Goal: Information Seeking & Learning: Check status

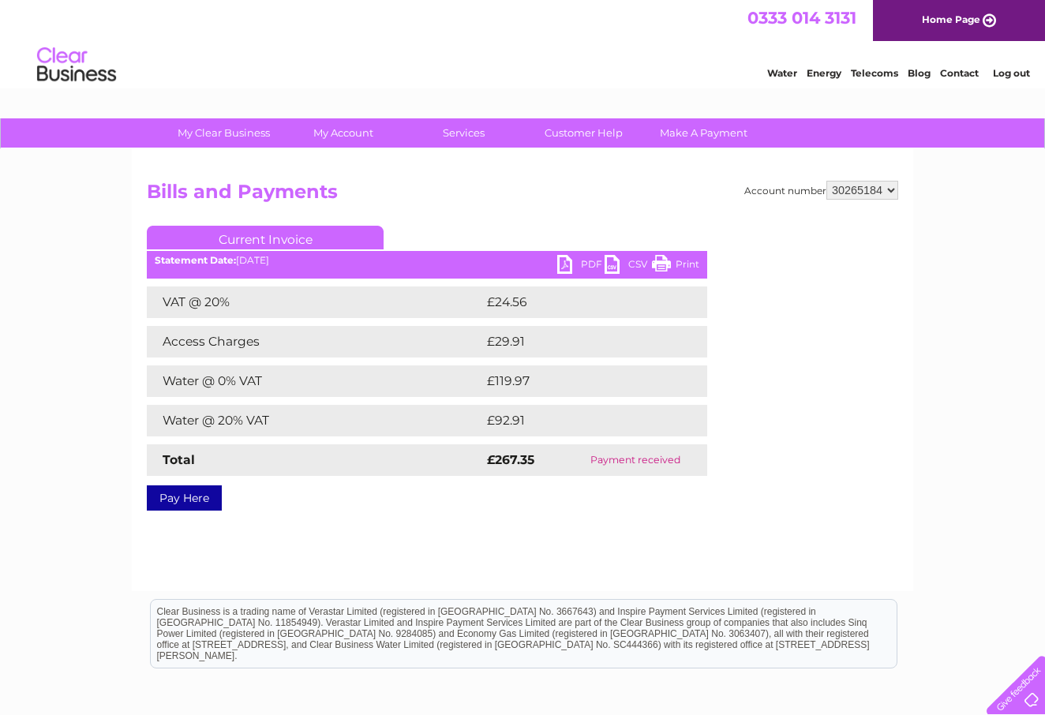
click at [819, 13] on span "0333 014 3131" at bounding box center [802, 18] width 109 height 20
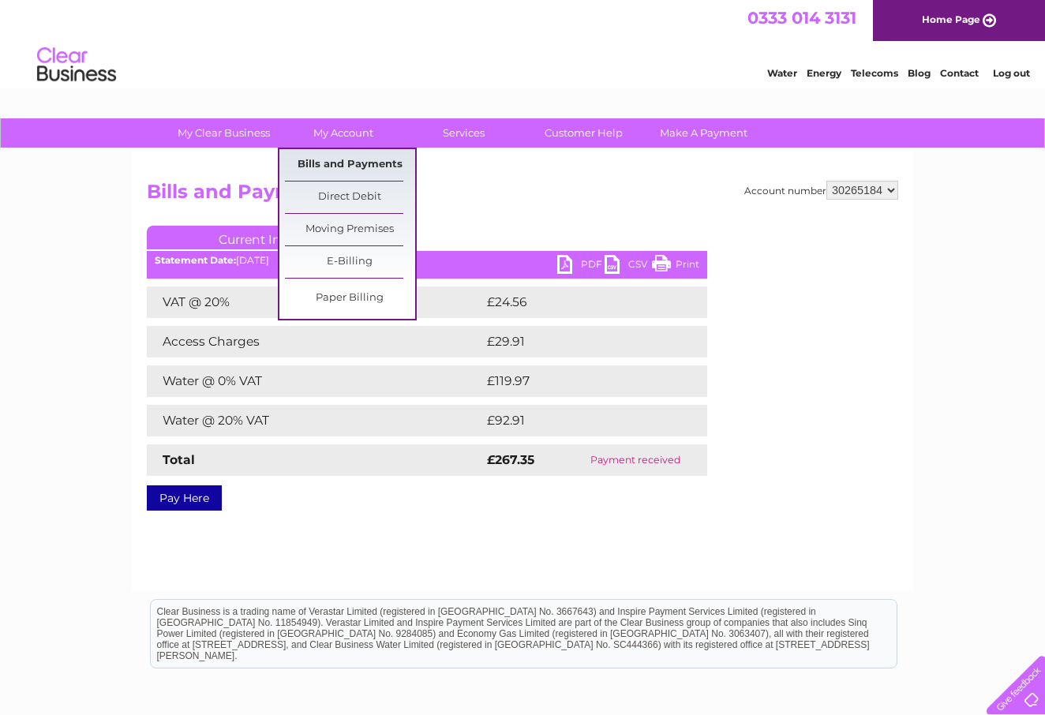
click at [347, 159] on link "Bills and Payments" at bounding box center [350, 165] width 130 height 32
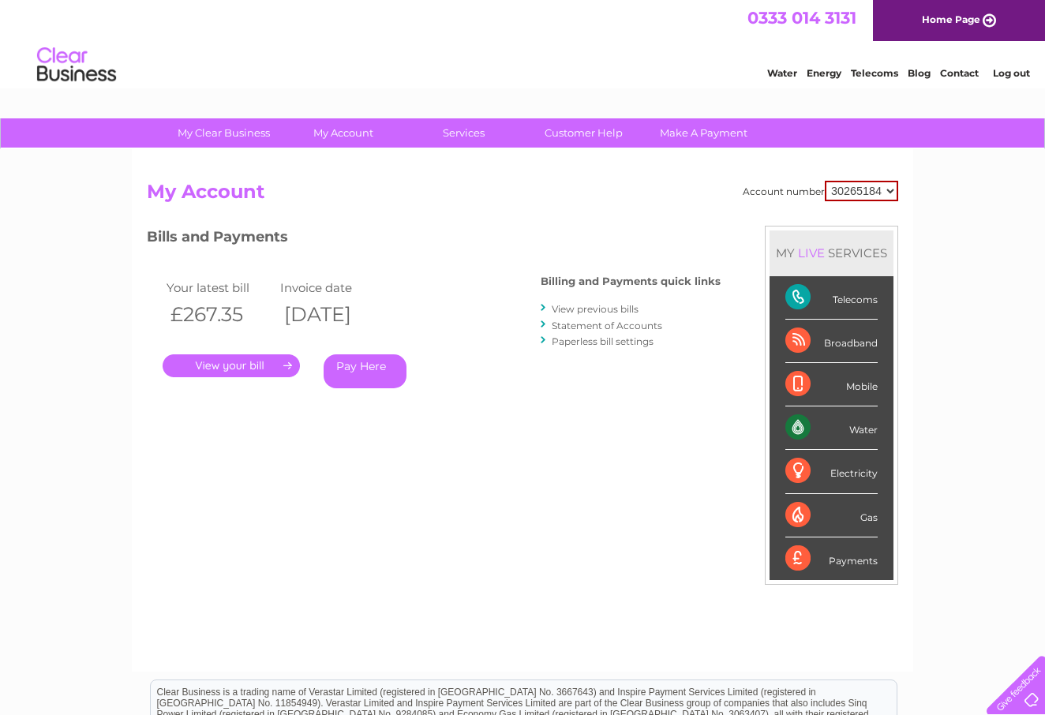
click at [594, 309] on link "View previous bills" at bounding box center [595, 309] width 87 height 12
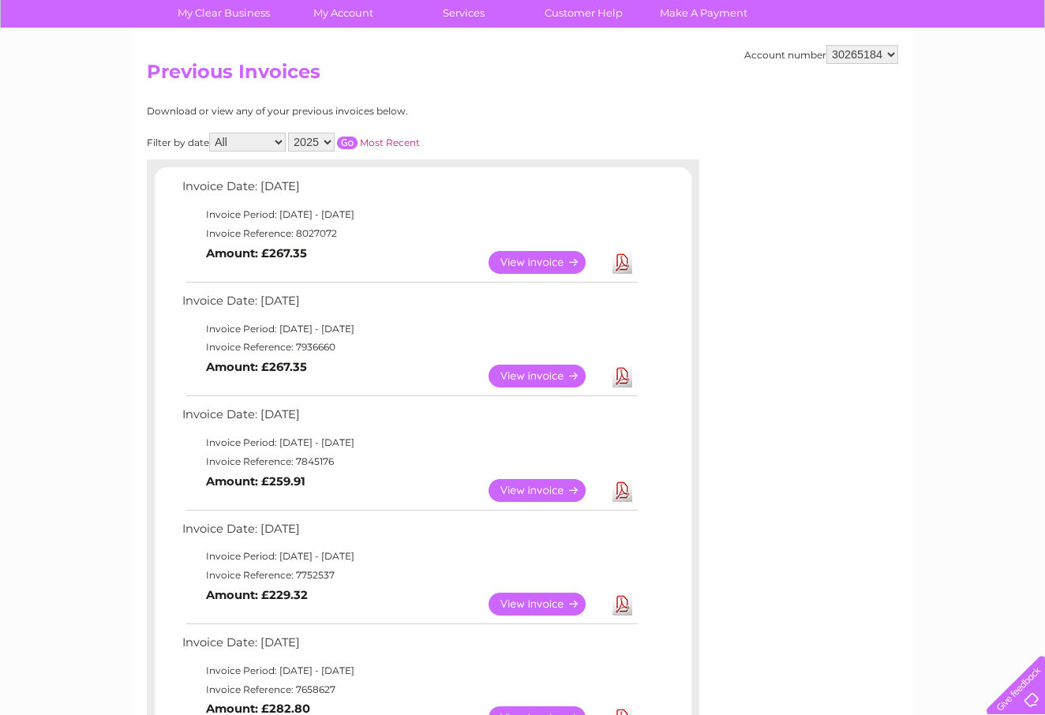
scroll to position [108, 0]
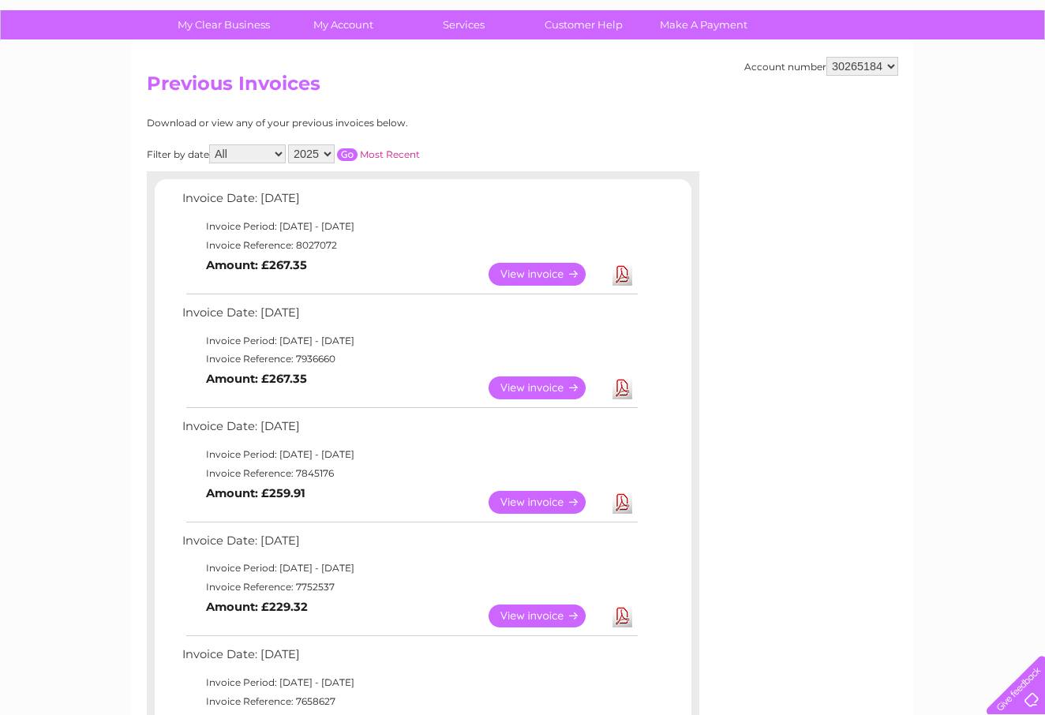
click at [525, 491] on link "View" at bounding box center [547, 502] width 116 height 23
click at [533, 377] on link "View" at bounding box center [547, 388] width 116 height 23
click at [540, 266] on link "View" at bounding box center [547, 274] width 116 height 23
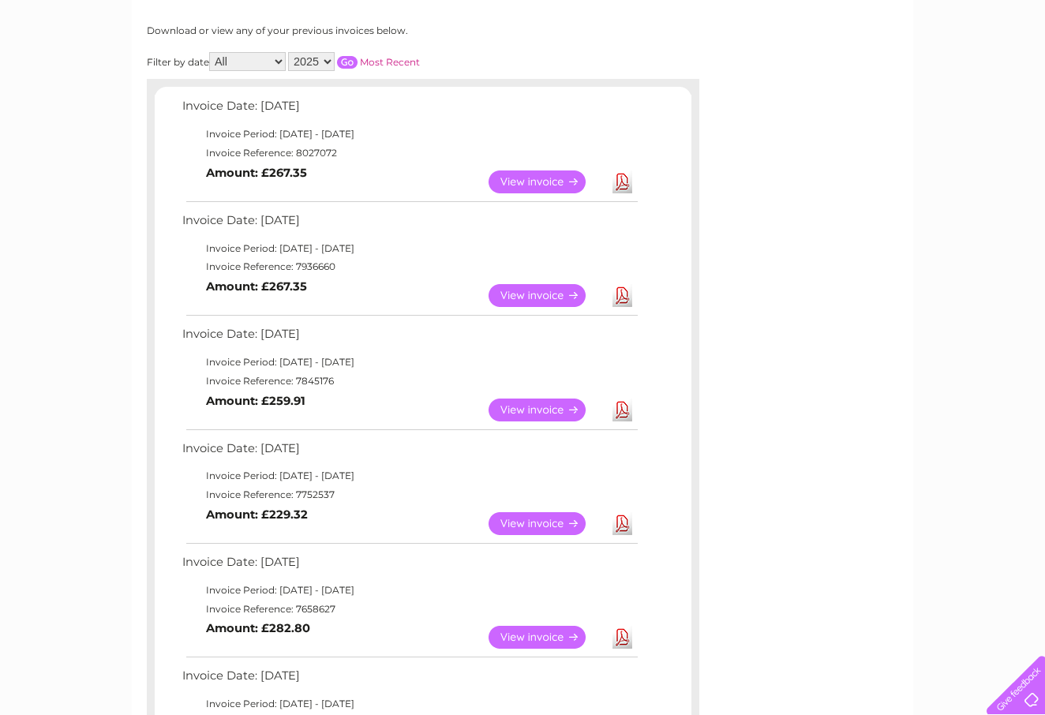
scroll to position [210, 0]
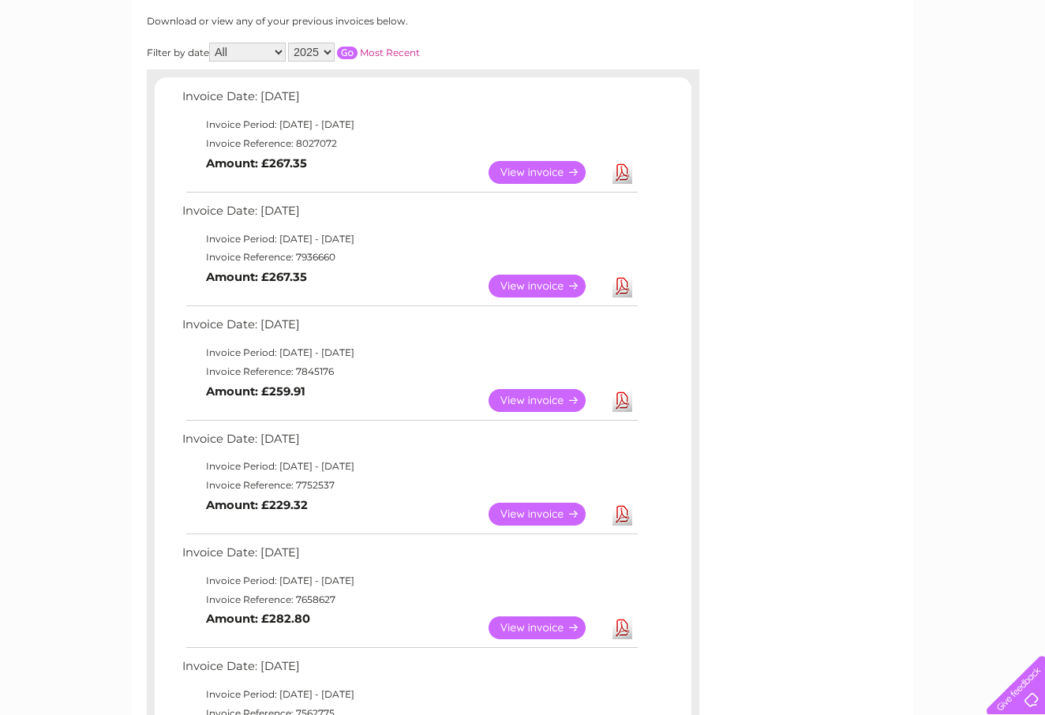
click at [527, 508] on link "View" at bounding box center [547, 514] width 116 height 23
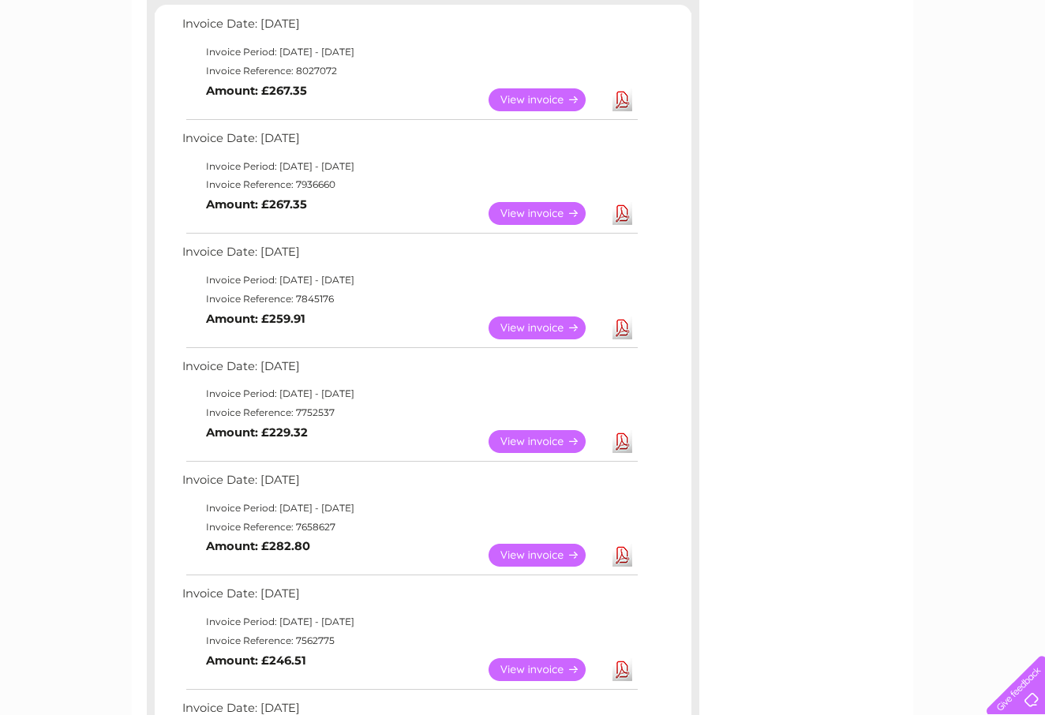
scroll to position [294, 0]
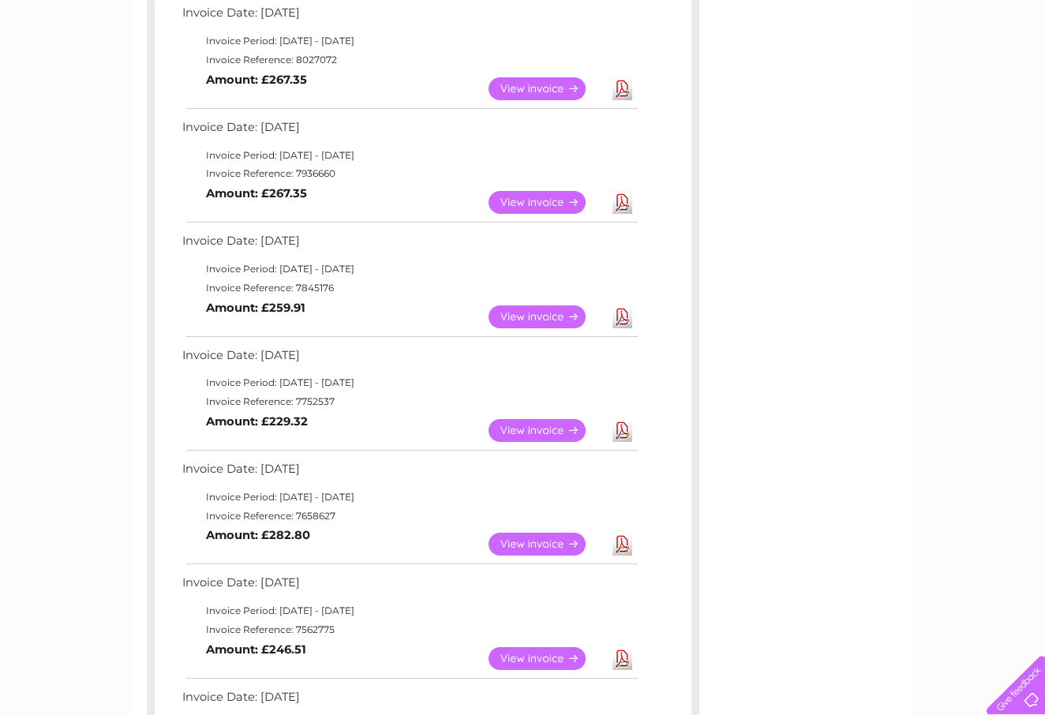
click at [539, 533] on link "View" at bounding box center [547, 544] width 116 height 23
click at [501, 533] on link "View" at bounding box center [547, 544] width 116 height 23
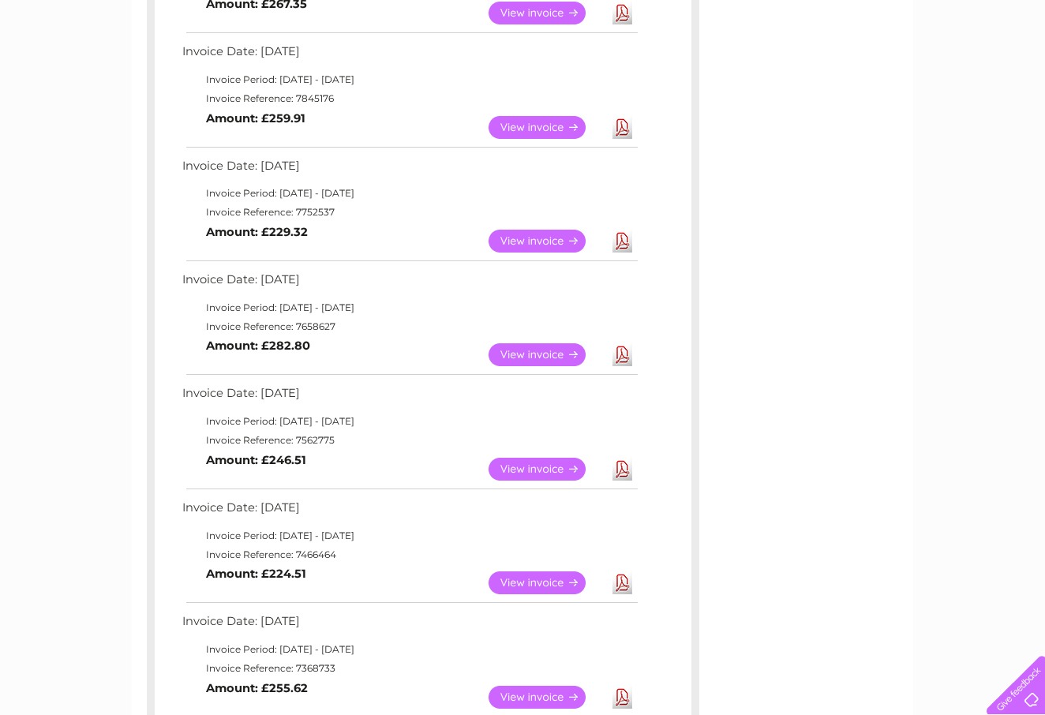
scroll to position [497, 0]
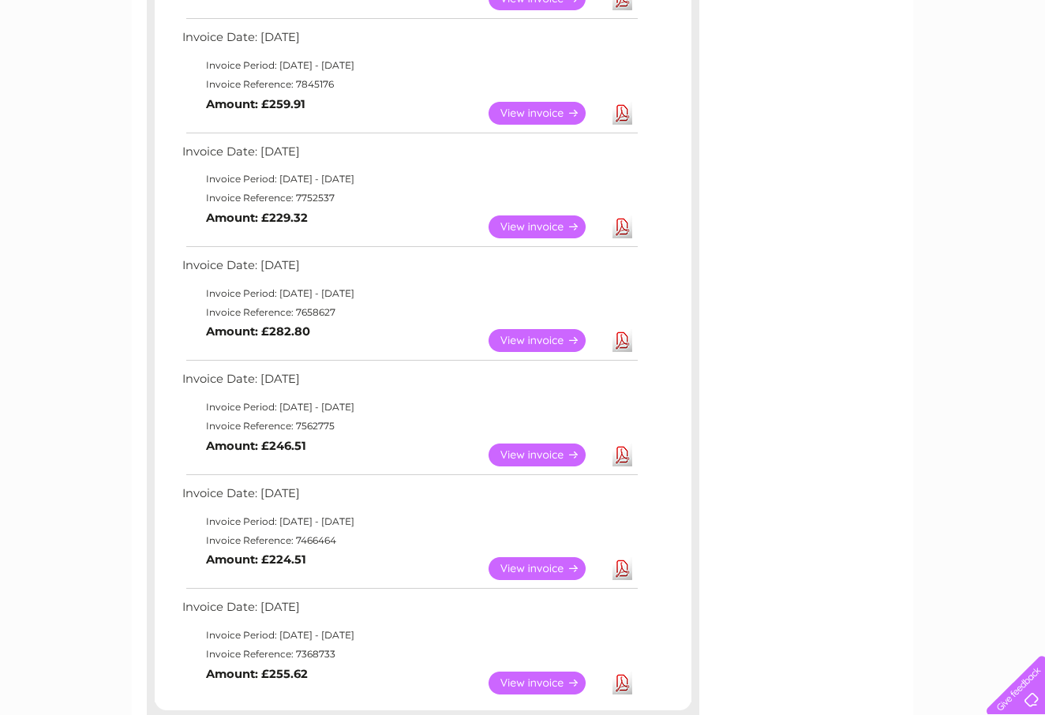
click at [542, 444] on link "View" at bounding box center [547, 455] width 116 height 23
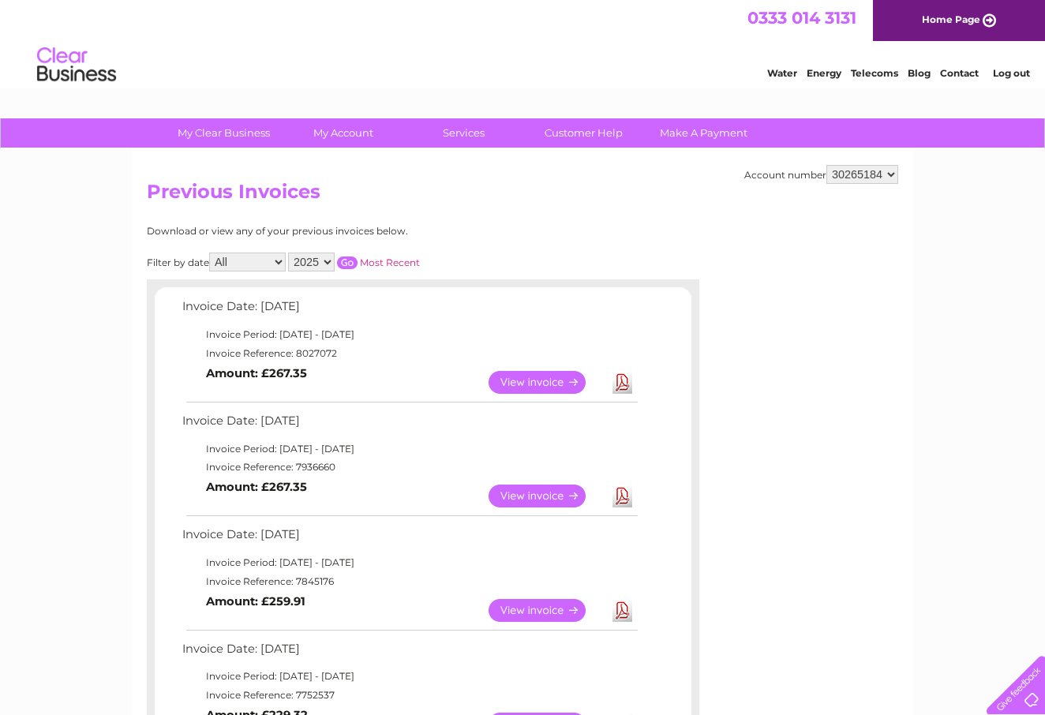
scroll to position [0, 0]
click at [530, 205] on h2 "Previous Invoices" at bounding box center [523, 196] width 752 height 30
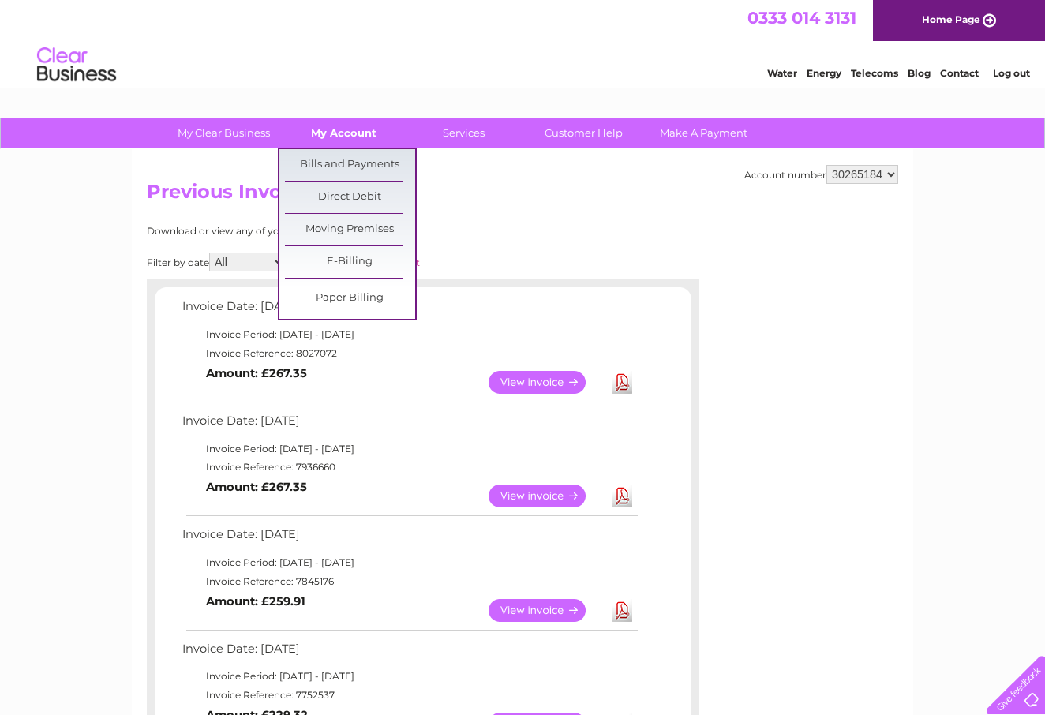
click at [343, 137] on link "My Account" at bounding box center [344, 132] width 130 height 29
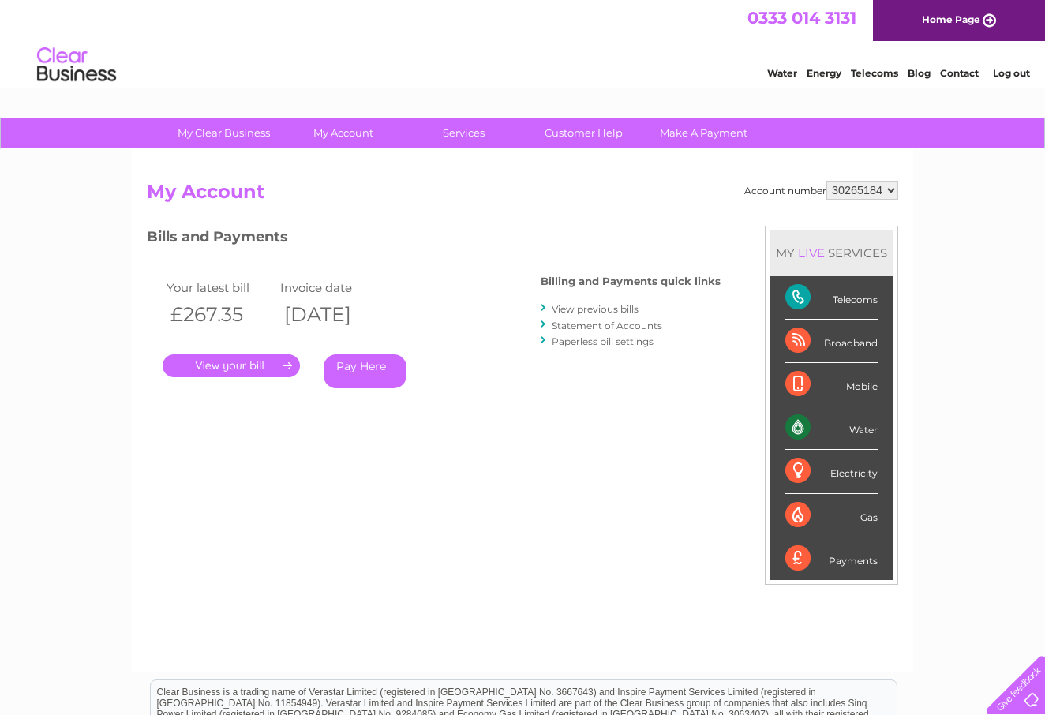
click at [226, 364] on link "." at bounding box center [231, 366] width 137 height 23
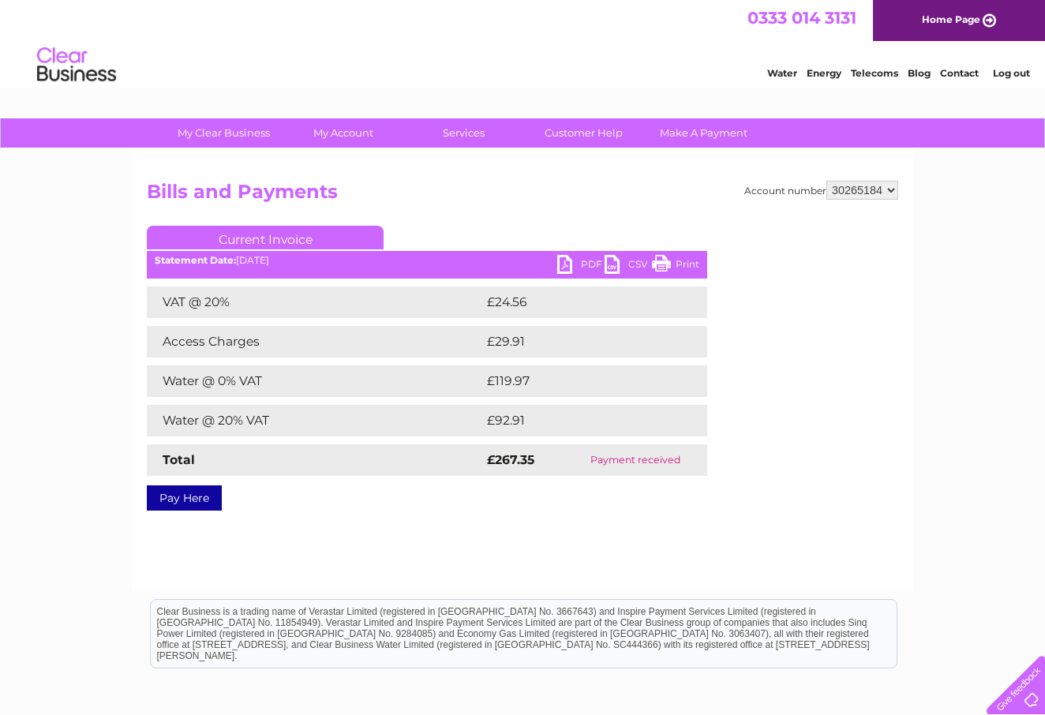
drag, startPoint x: 243, startPoint y: 241, endPoint x: 258, endPoint y: 238, distance: 15.2
click at [257, 239] on link "Current Invoice" at bounding box center [265, 238] width 237 height 24
click at [35, 339] on div "My Clear Business Login Details My Details My Preferences Link Account My Accou…" at bounding box center [522, 489] width 1045 height 743
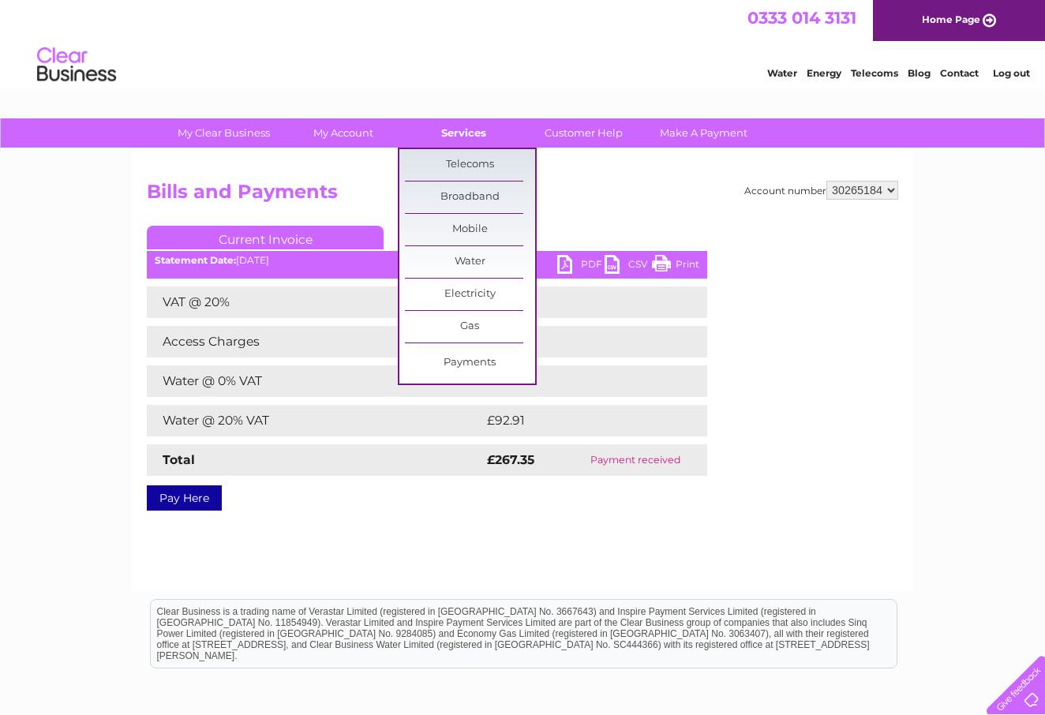
click at [469, 132] on link "Services" at bounding box center [464, 132] width 130 height 29
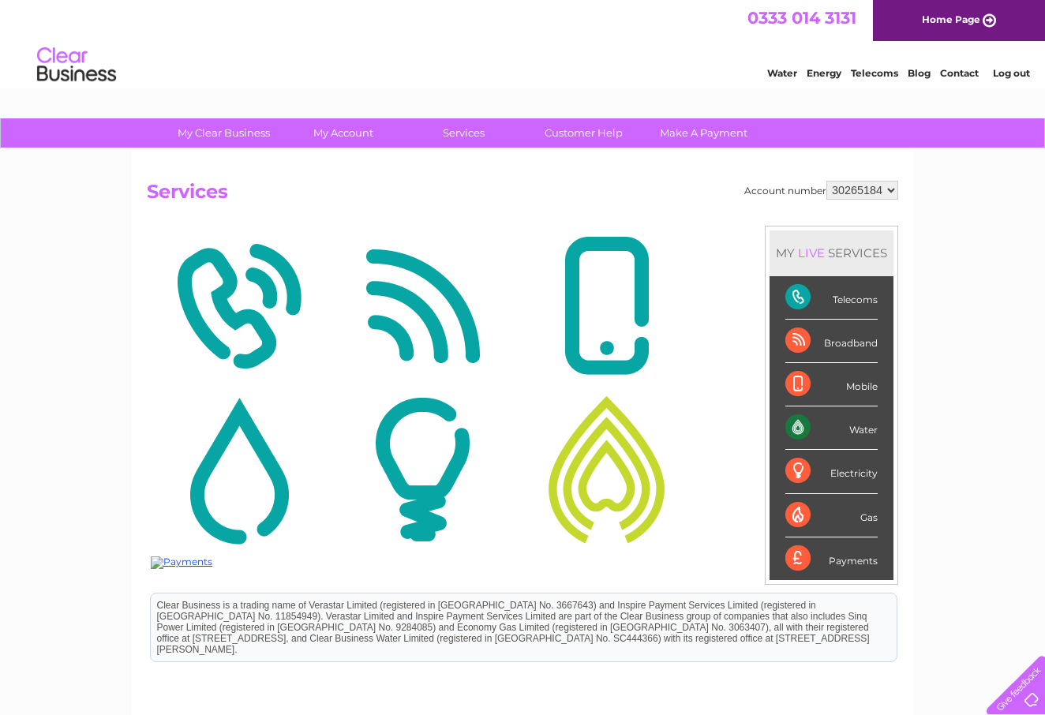
click at [799, 302] on div "Telecoms" at bounding box center [832, 297] width 92 height 43
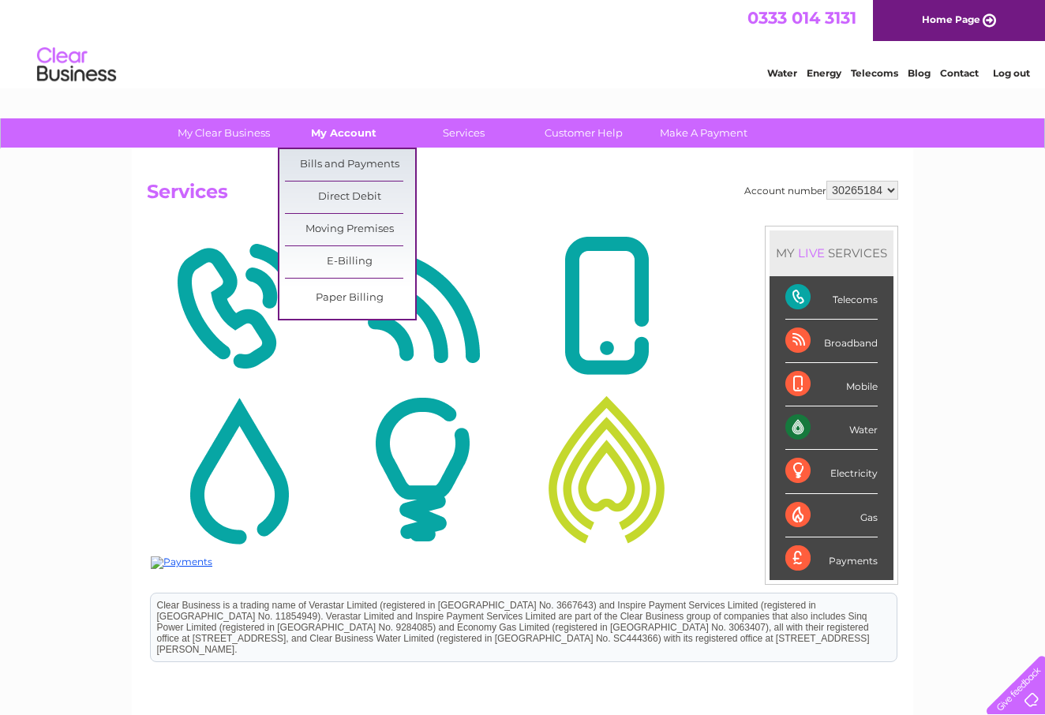
click at [348, 126] on link "My Account" at bounding box center [344, 132] width 130 height 29
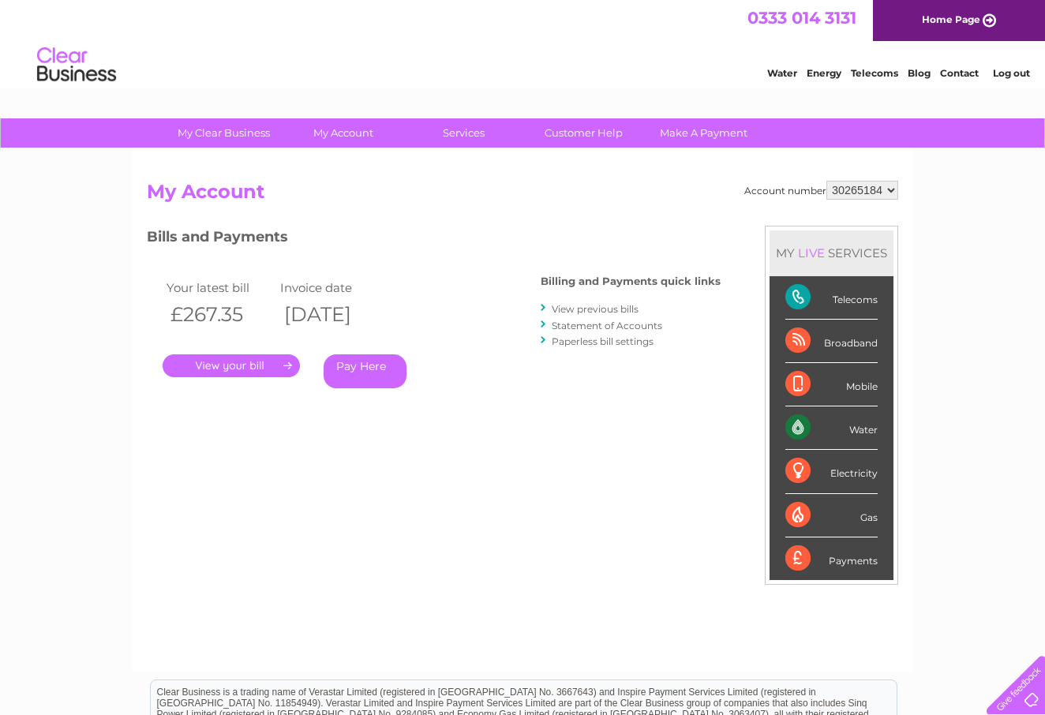
click at [592, 303] on link "View previous bills" at bounding box center [595, 309] width 87 height 12
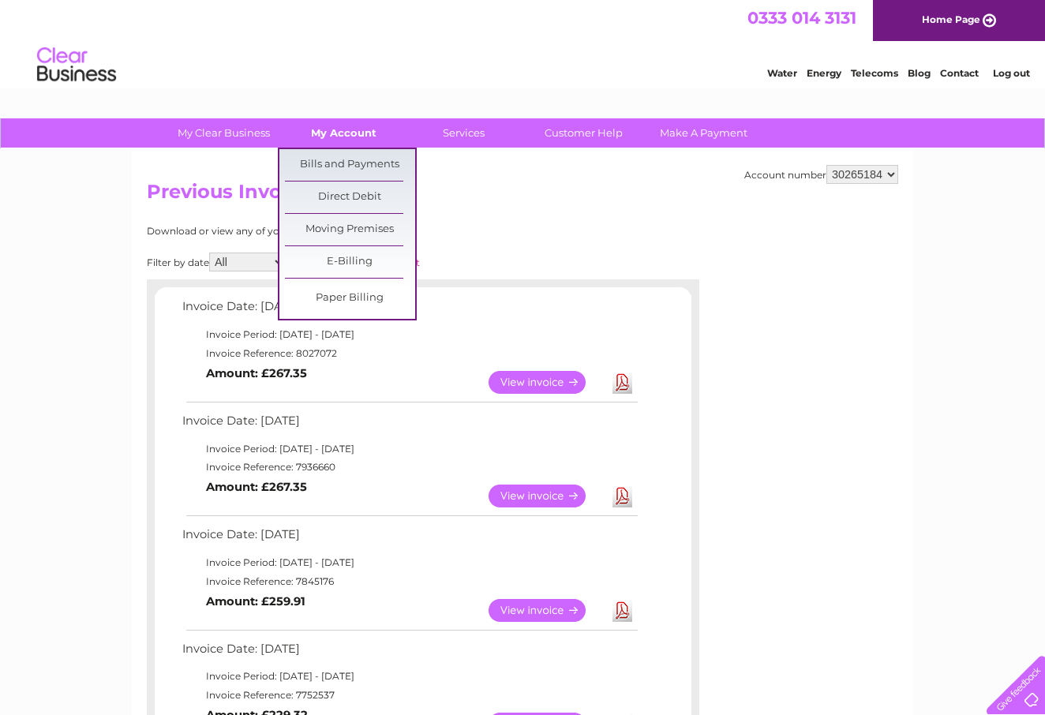
click at [351, 137] on link "My Account" at bounding box center [344, 132] width 130 height 29
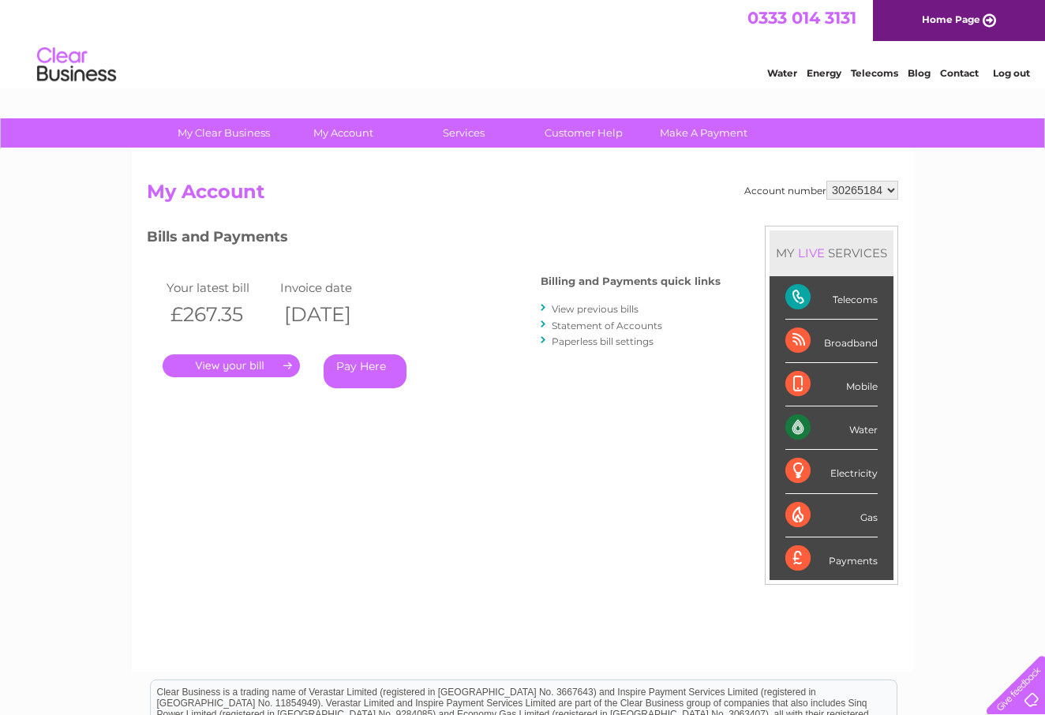
click at [625, 326] on link "Statement of Accounts" at bounding box center [607, 326] width 111 height 12
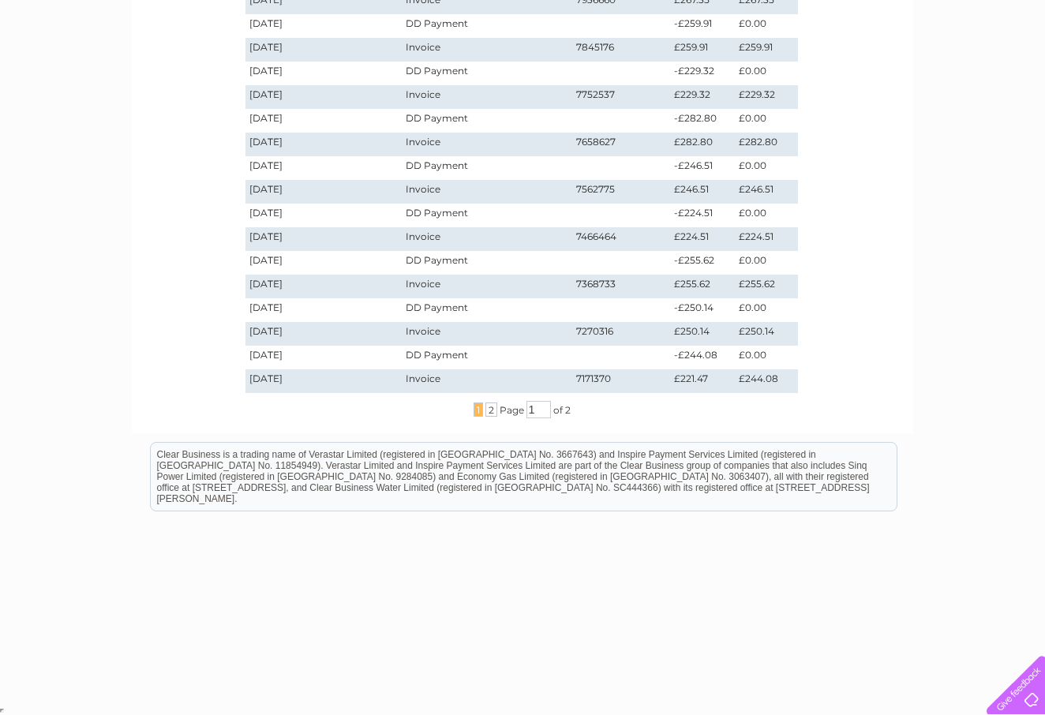
scroll to position [370, 0]
click at [488, 415] on span "2" at bounding box center [492, 410] width 12 height 14
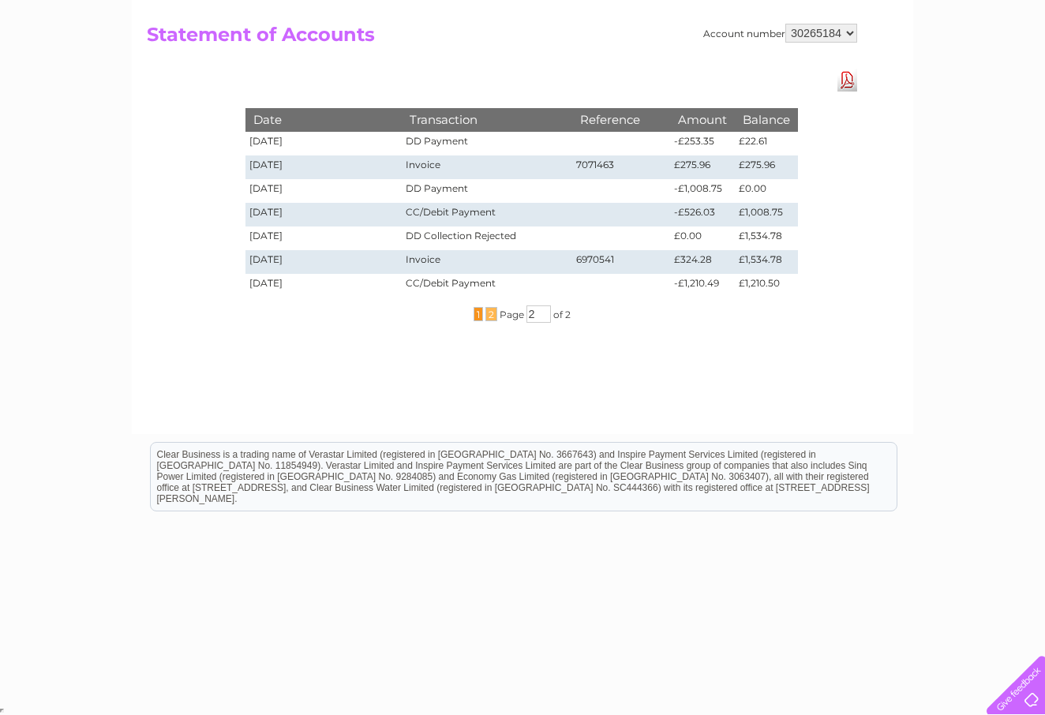
click at [475, 317] on span "1" at bounding box center [478, 314] width 9 height 14
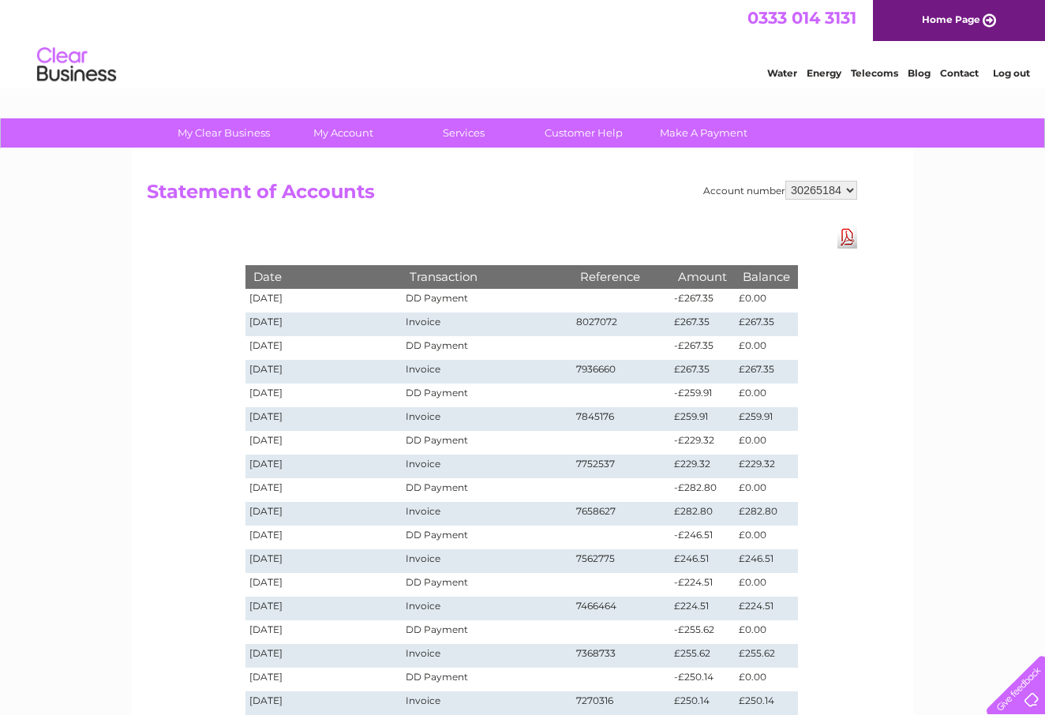
scroll to position [0, 0]
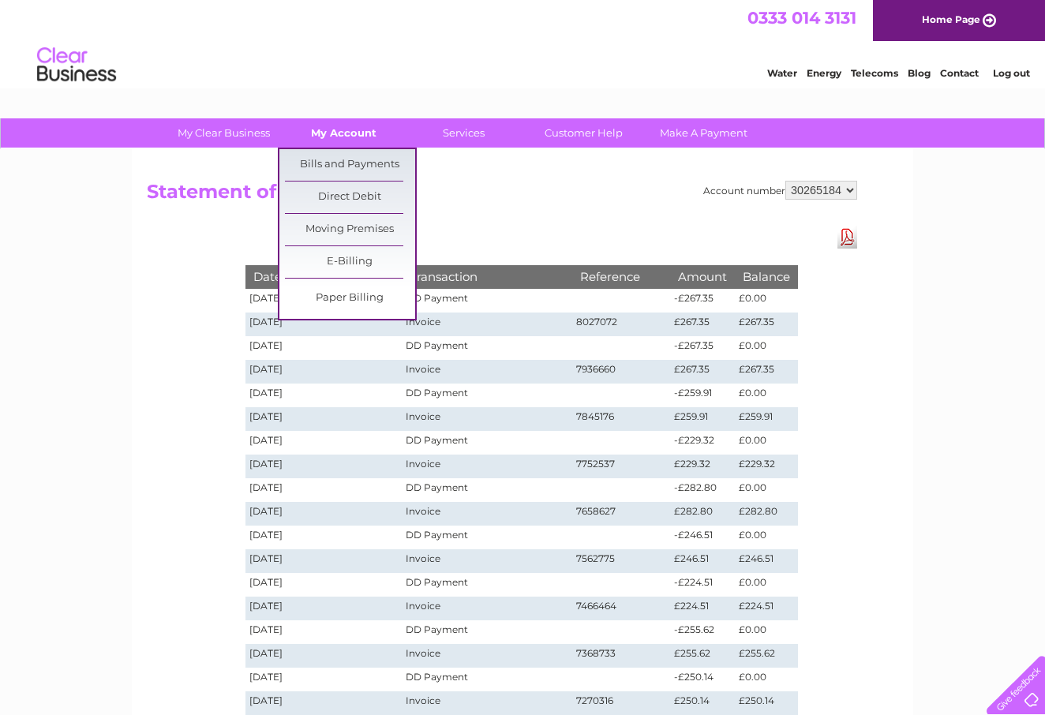
click at [327, 126] on link "My Account" at bounding box center [344, 132] width 130 height 29
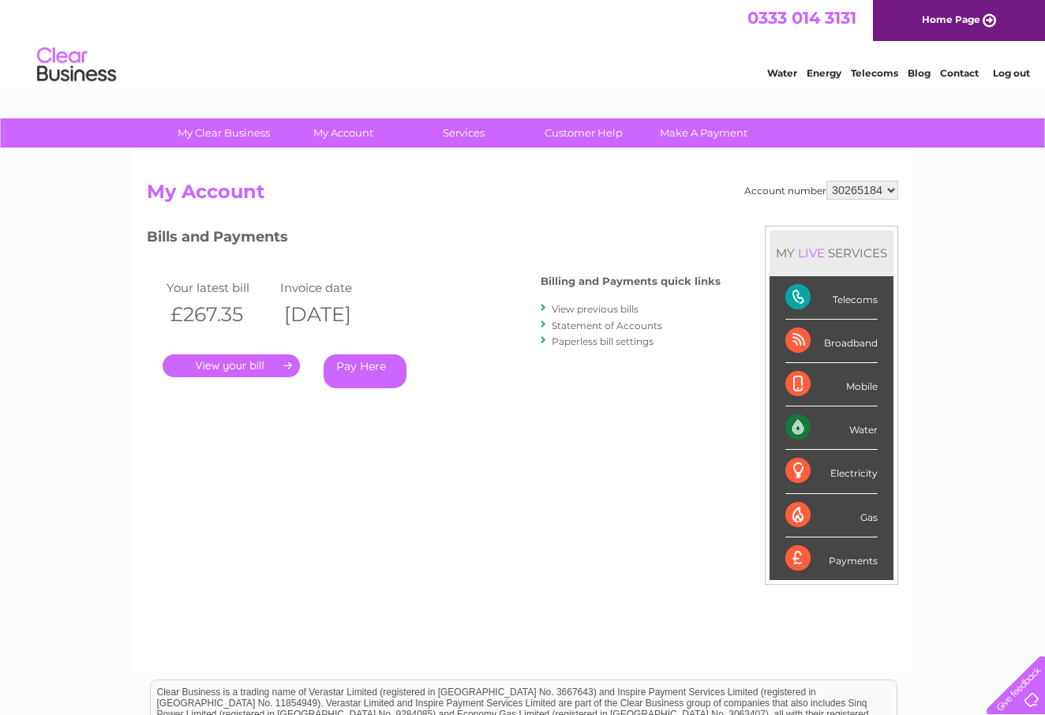
click at [599, 343] on link "Paperless bill settings" at bounding box center [603, 342] width 102 height 12
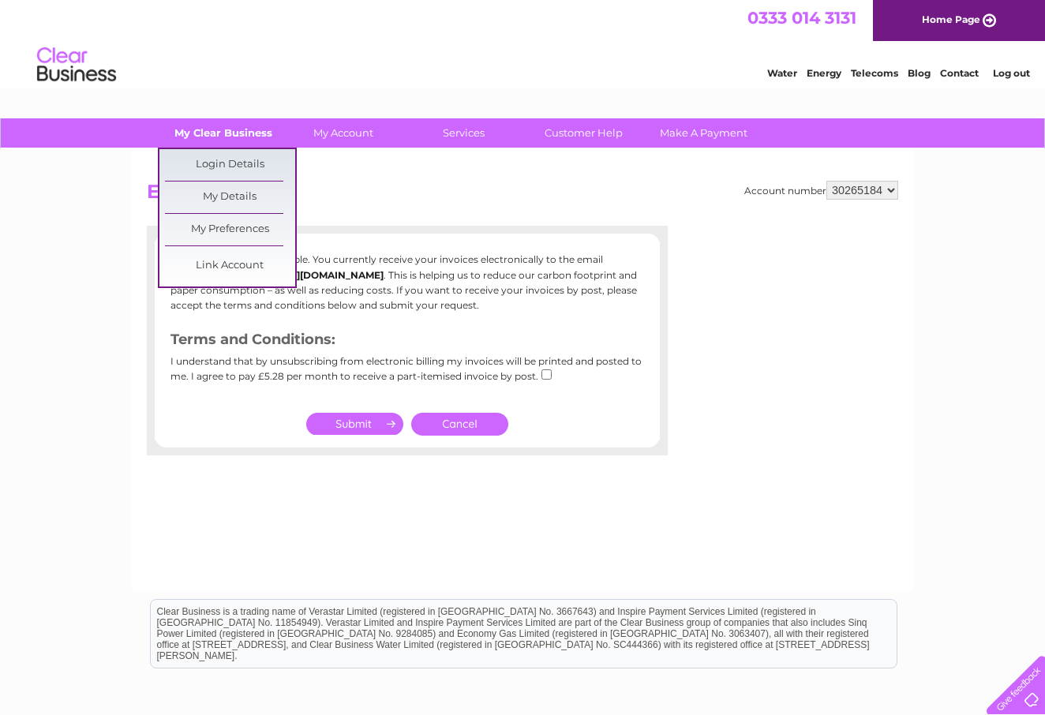
click at [212, 133] on link "My Clear Business" at bounding box center [224, 132] width 130 height 29
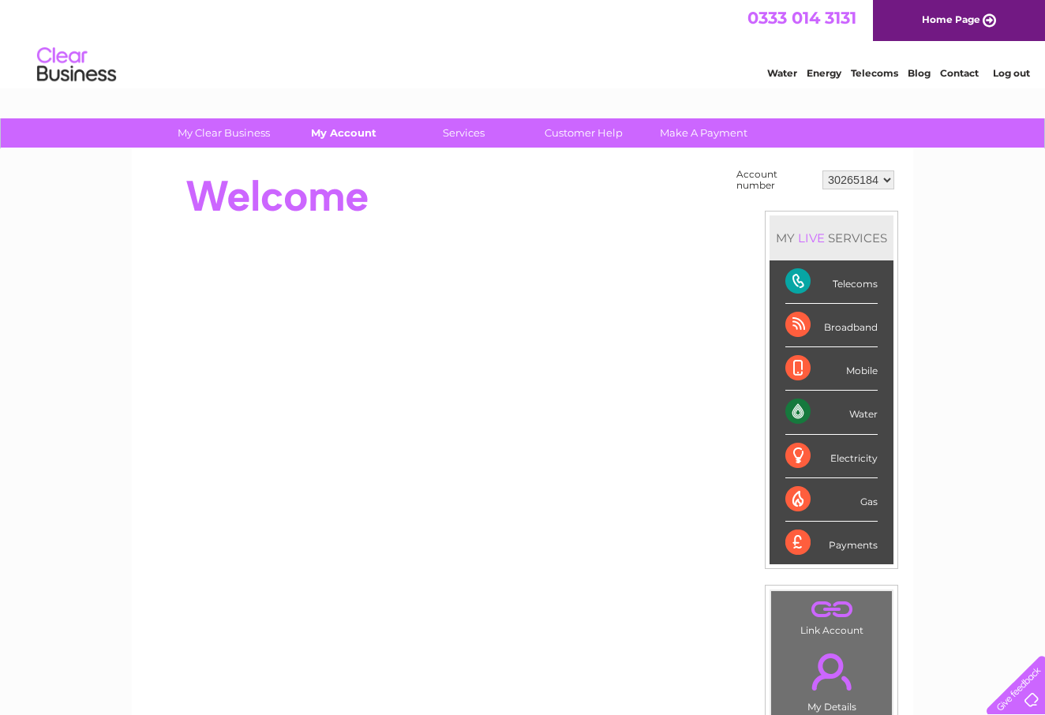
click at [349, 133] on link "My Account" at bounding box center [344, 132] width 130 height 29
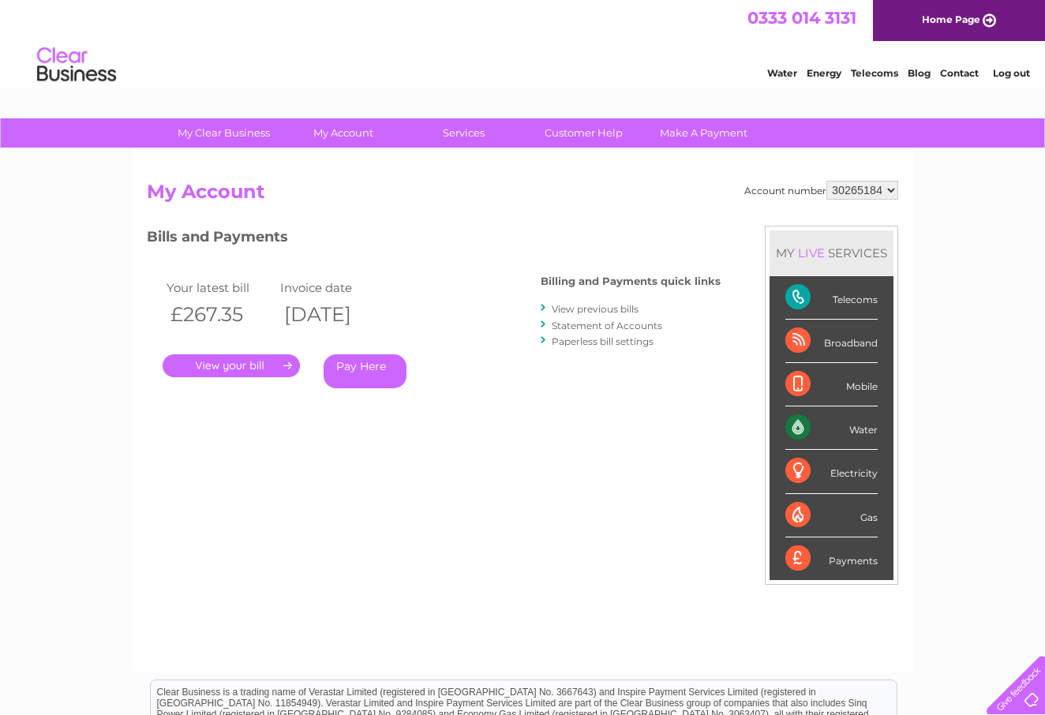
drag, startPoint x: 171, startPoint y: 317, endPoint x: 272, endPoint y: 329, distance: 101.9
click at [272, 328] on th "£267.35" at bounding box center [220, 314] width 114 height 32
drag, startPoint x: 317, startPoint y: 316, endPoint x: 463, endPoint y: 344, distance: 148.8
click at [463, 341] on div "Your latest bill Invoice date £267.35 [DATE] . Pay Here" at bounding box center [320, 336] width 347 height 150
click at [463, 344] on div ". Pay Here" at bounding box center [321, 343] width 316 height 24
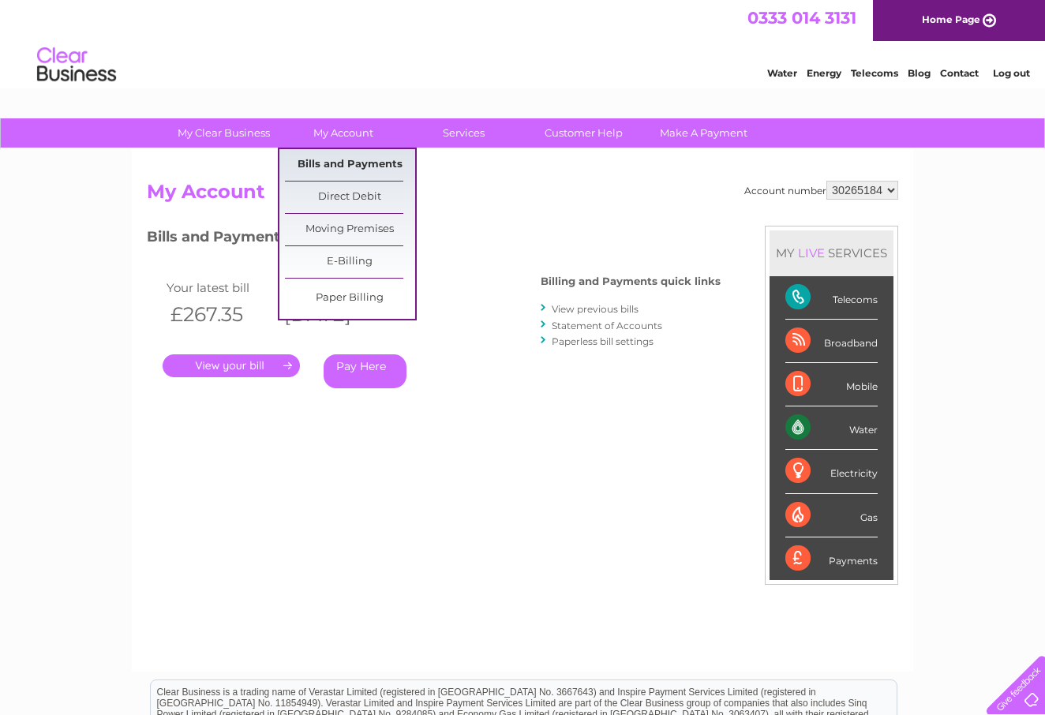
click at [356, 160] on link "Bills and Payments" at bounding box center [350, 165] width 130 height 32
